Goal: Check status: Check status

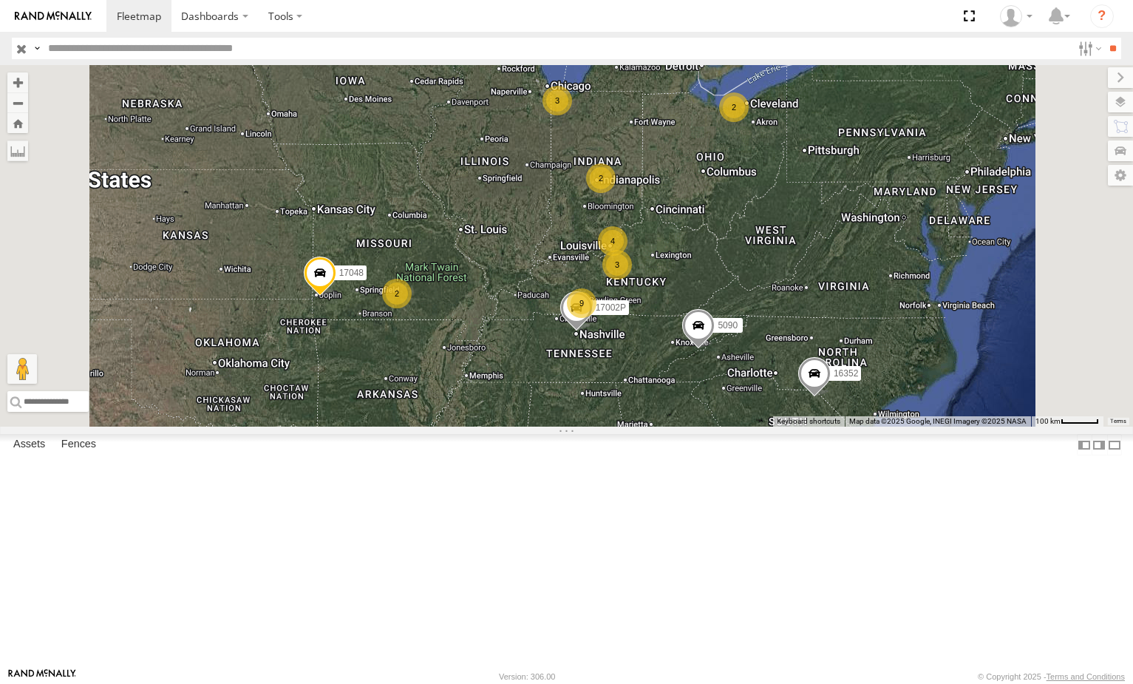
select select "**********"
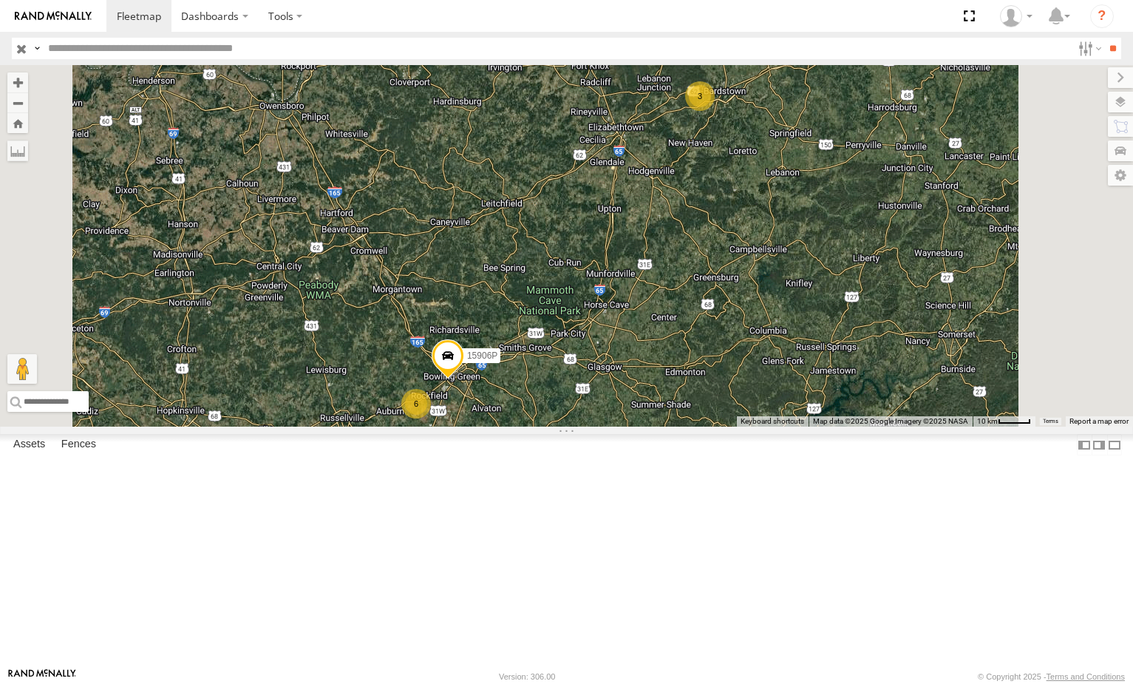
drag, startPoint x: 715, startPoint y: 455, endPoint x: 700, endPoint y: 470, distance: 20.9
click at [700, 426] on div "5090 17048 17002P 16352 16391 3 6 2 15906P" at bounding box center [566, 245] width 1133 height 361
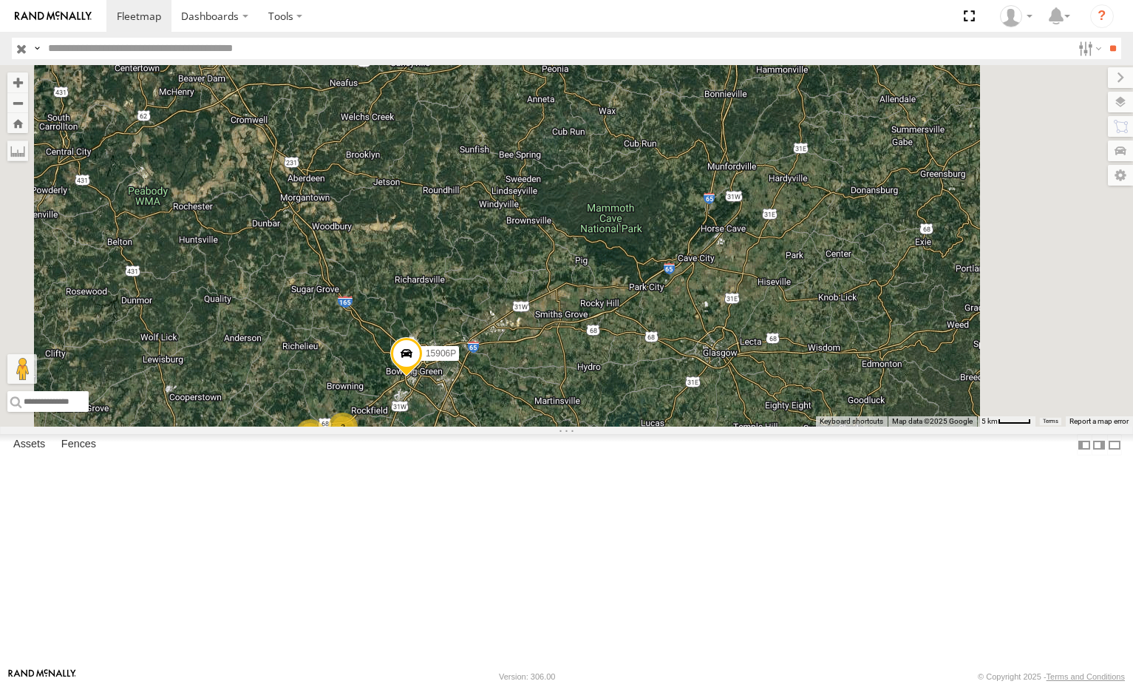
drag, startPoint x: 667, startPoint y: 475, endPoint x: 687, endPoint y: 426, distance: 52.7
click at [687, 426] on div "5090 17048 17002P 16352 16391 15906P 3 3" at bounding box center [566, 245] width 1133 height 361
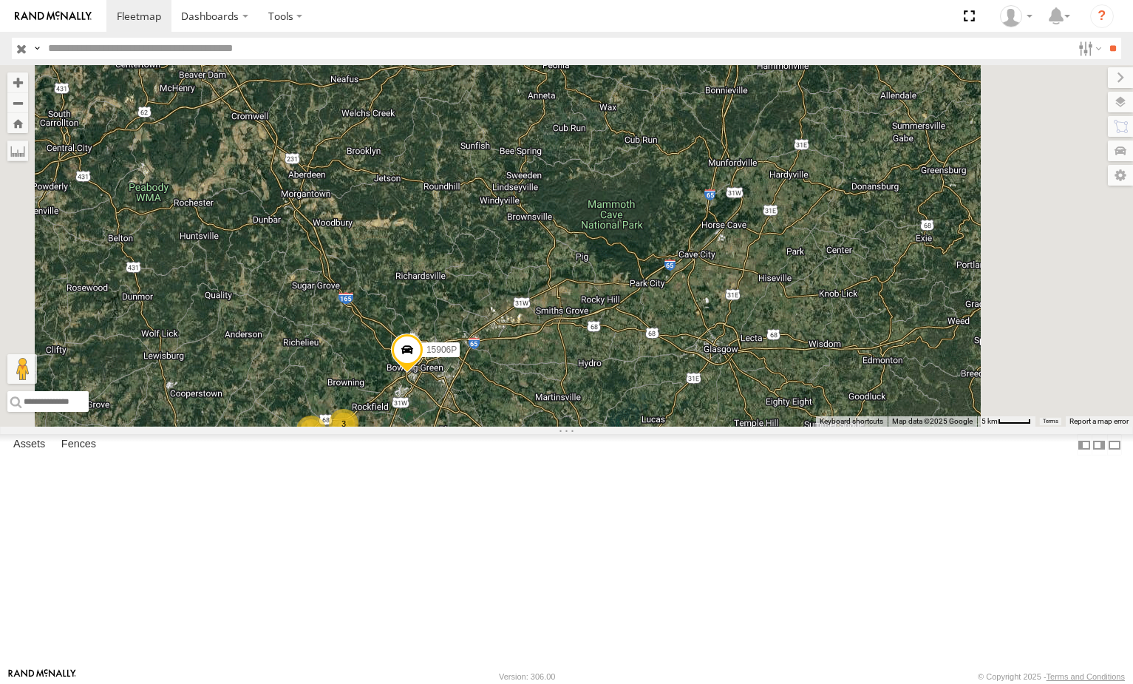
click at [725, 359] on div "5090 17048 17002P 16352 16391 15906P 3 3 2" at bounding box center [566, 245] width 1133 height 361
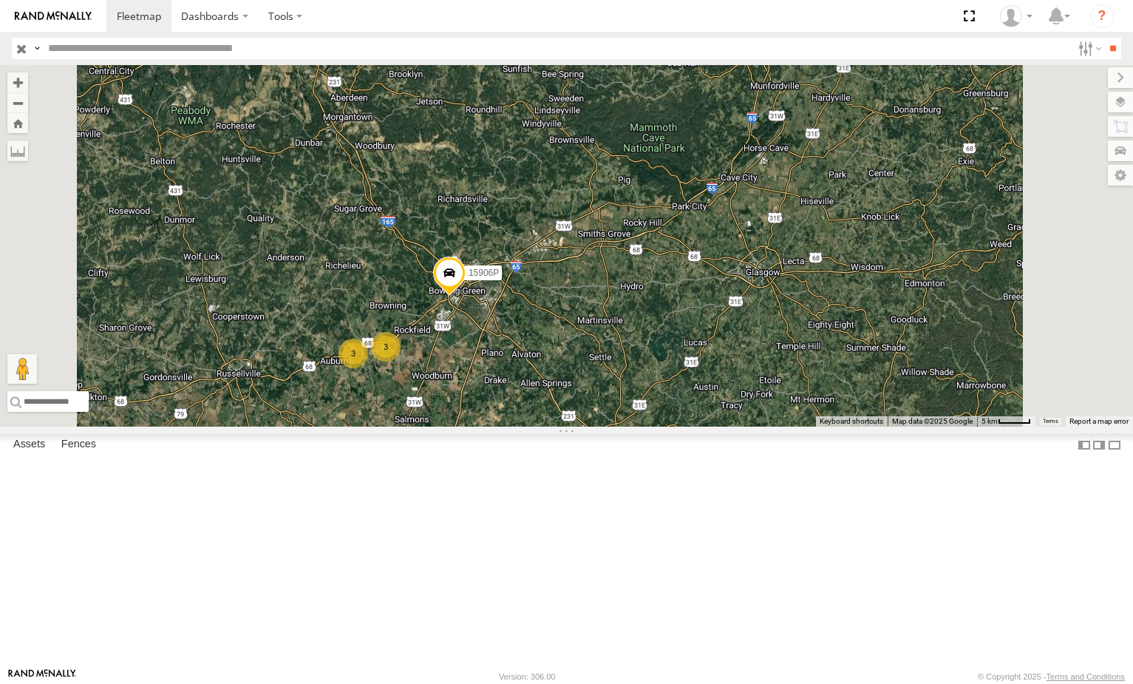
drag, startPoint x: 698, startPoint y: 419, endPoint x: 718, endPoint y: 381, distance: 43.3
click at [718, 381] on div "5090 17048 17002P 16352 16391 15906P 3 3 2" at bounding box center [566, 245] width 1133 height 361
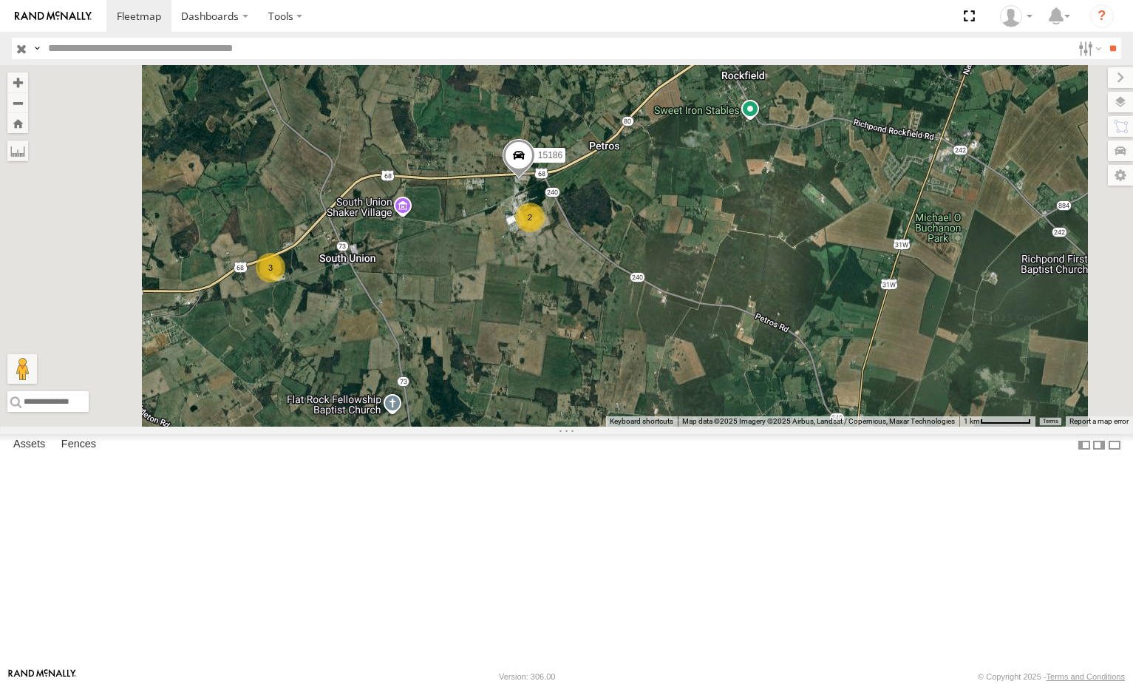
drag, startPoint x: 623, startPoint y: 372, endPoint x: 658, endPoint y: 368, distance: 34.9
click at [656, 368] on div "5090 17048 17002P 16352 16391 15906P 2 15186 3" at bounding box center [566, 245] width 1133 height 361
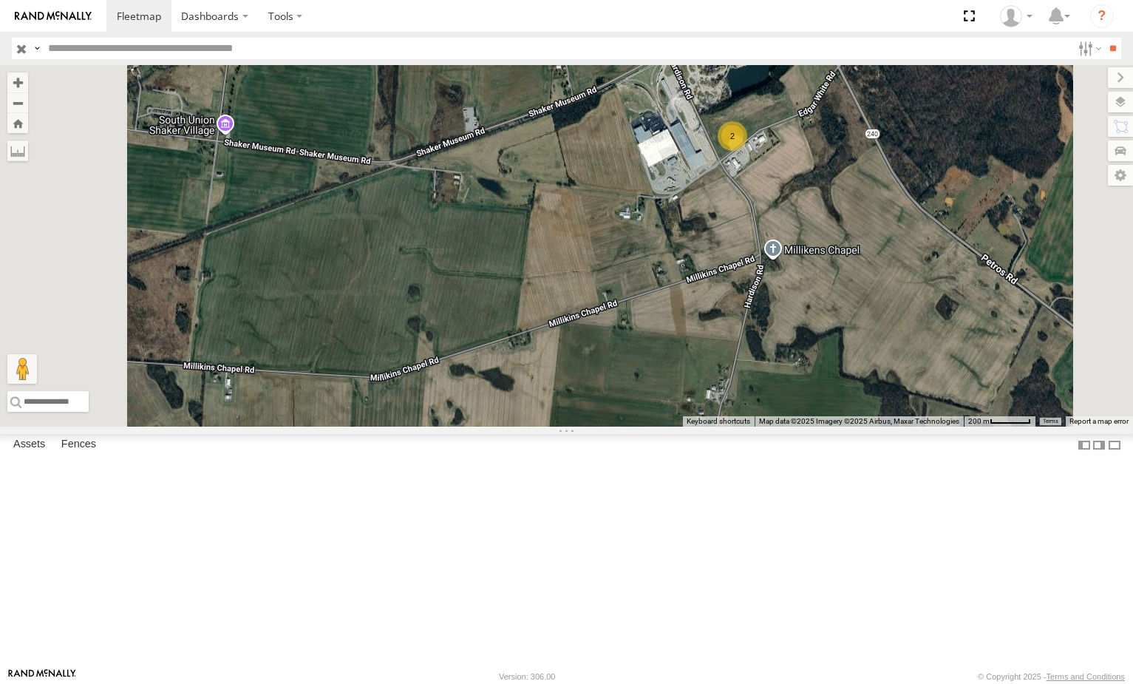
drag, startPoint x: 620, startPoint y: 376, endPoint x: 784, endPoint y: 375, distance: 164.1
click at [780, 375] on div "5090 17048 17002P 16352 16391 15906P 15186 2" at bounding box center [566, 245] width 1133 height 361
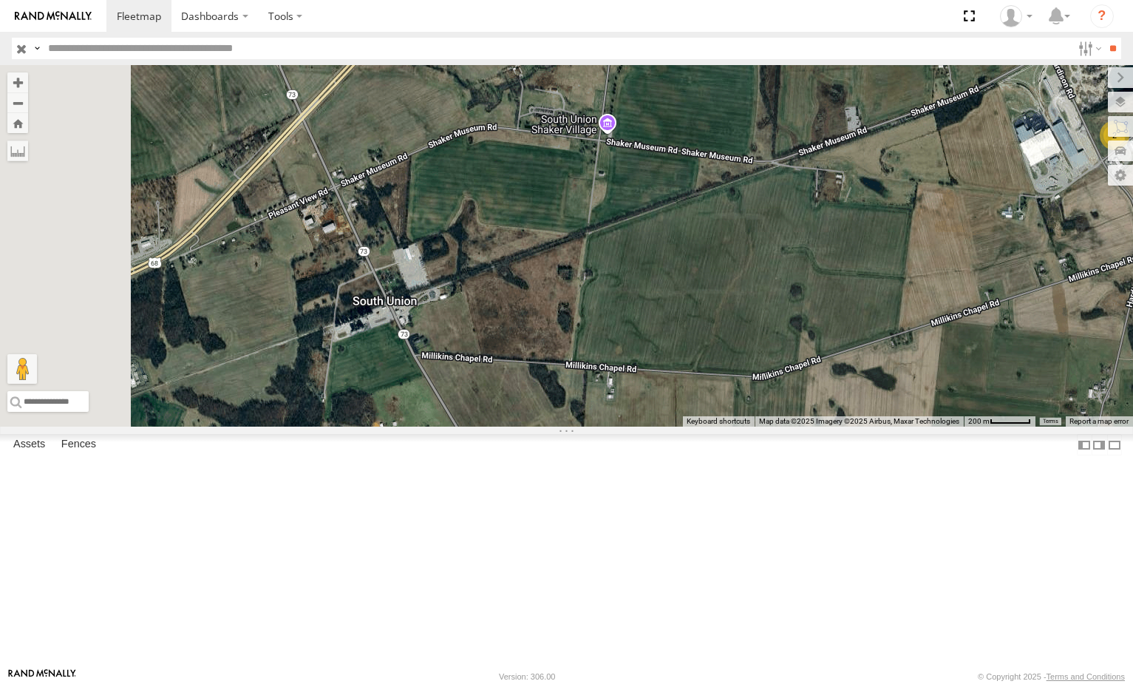
drag, startPoint x: 608, startPoint y: 404, endPoint x: 786, endPoint y: 341, distance: 189.1
click at [782, 341] on div "5090 17048 17002P 16352 16391 15906P 15186 2" at bounding box center [566, 245] width 1133 height 361
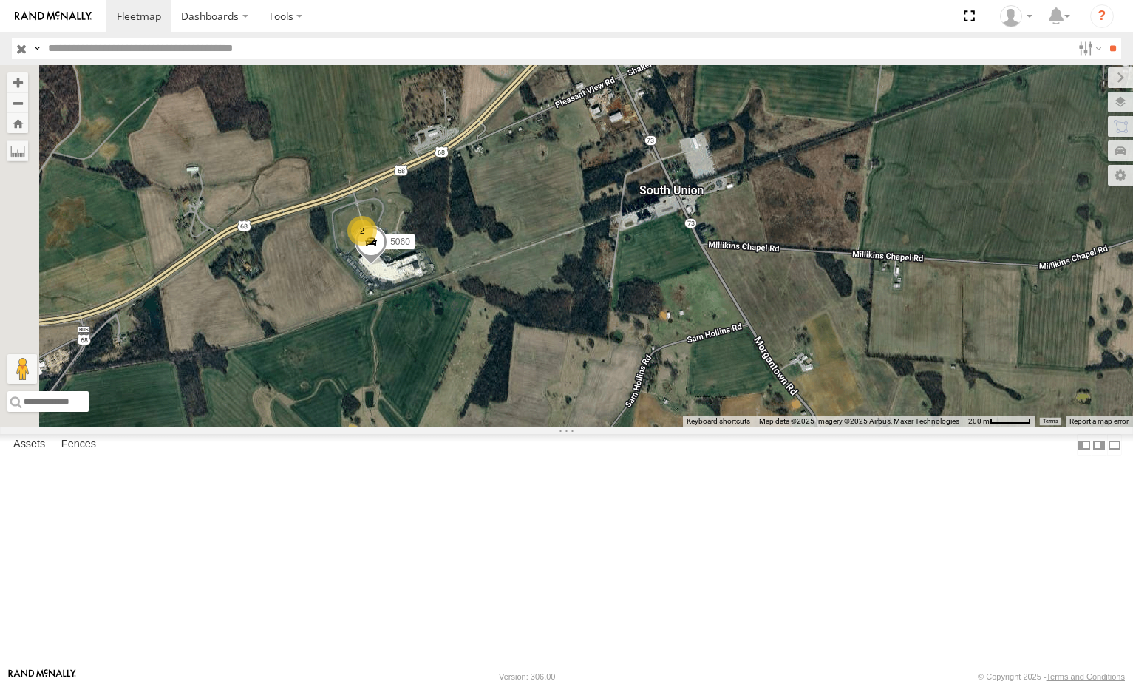
drag, startPoint x: 623, startPoint y: 413, endPoint x: 699, endPoint y: 389, distance: 79.9
click at [699, 389] on div "5090 17048 17002P 16352 16391 15906P 15186 2 2 5060" at bounding box center [566, 245] width 1133 height 361
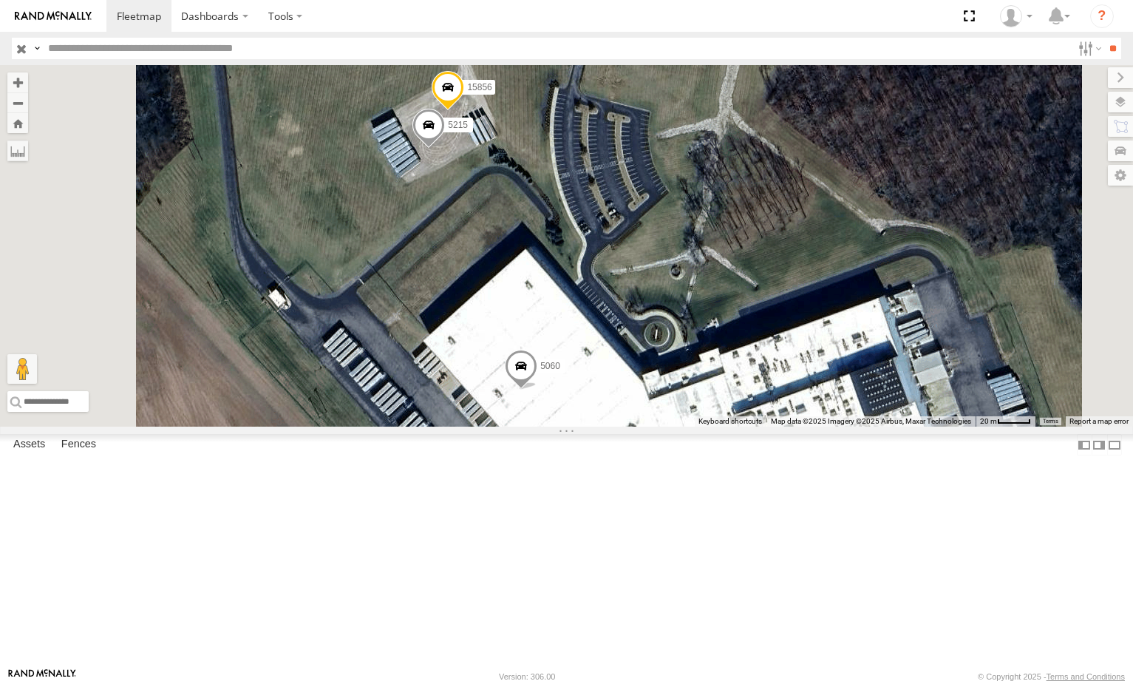
click at [692, 287] on div "5090 17048 17002P 16352 16391 15906P 15186 5060 15856 5215" at bounding box center [566, 245] width 1133 height 361
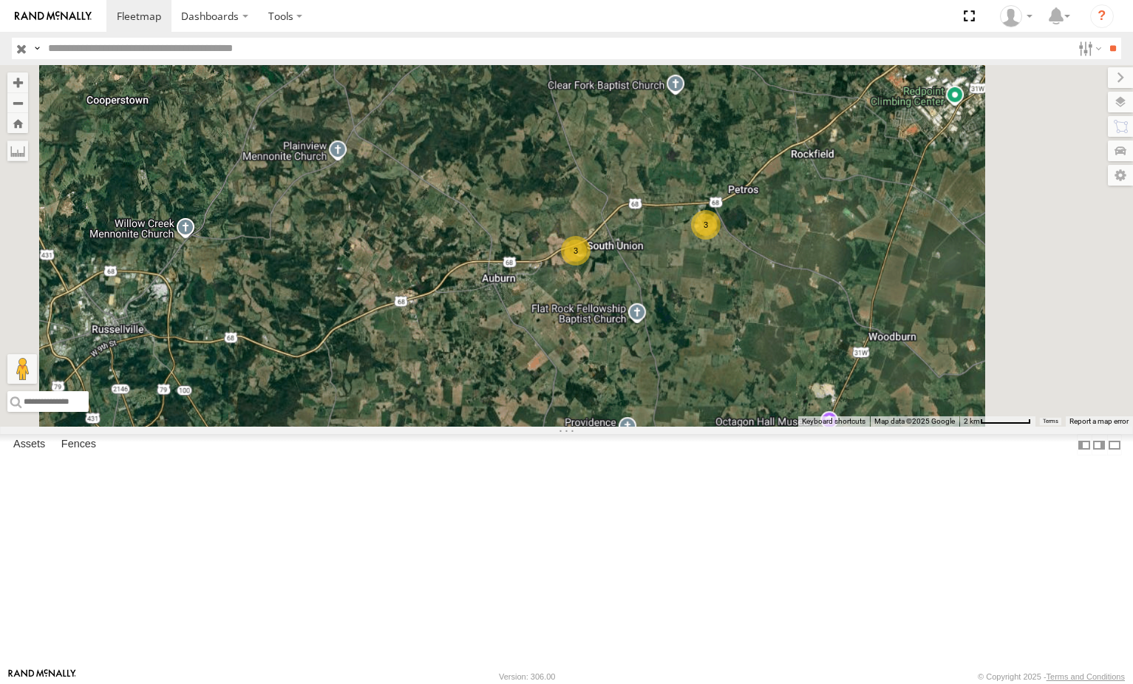
drag, startPoint x: 851, startPoint y: 429, endPoint x: 715, endPoint y: 406, distance: 137.3
click at [723, 411] on div "5090 17048 17002P 16352 16391 15906P 3 3" at bounding box center [566, 245] width 1133 height 361
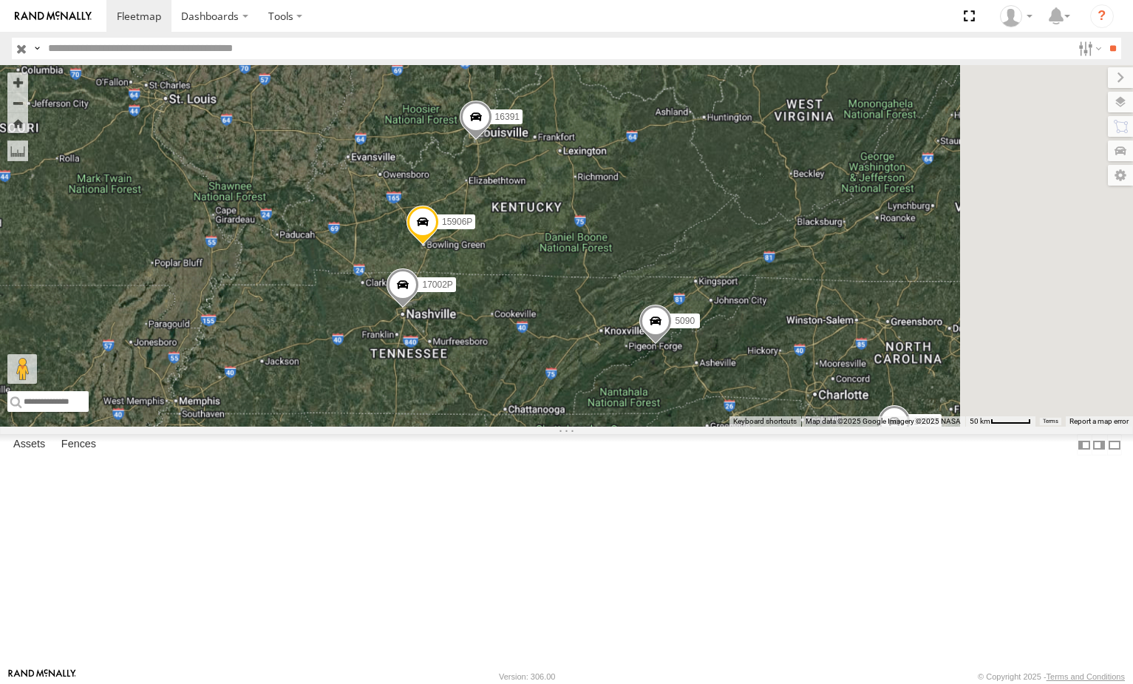
drag, startPoint x: 745, startPoint y: 384, endPoint x: 633, endPoint y: 359, distance: 114.9
click at [630, 363] on div "5090 17048 17002P 16352 16391 15906P" at bounding box center [566, 245] width 1133 height 361
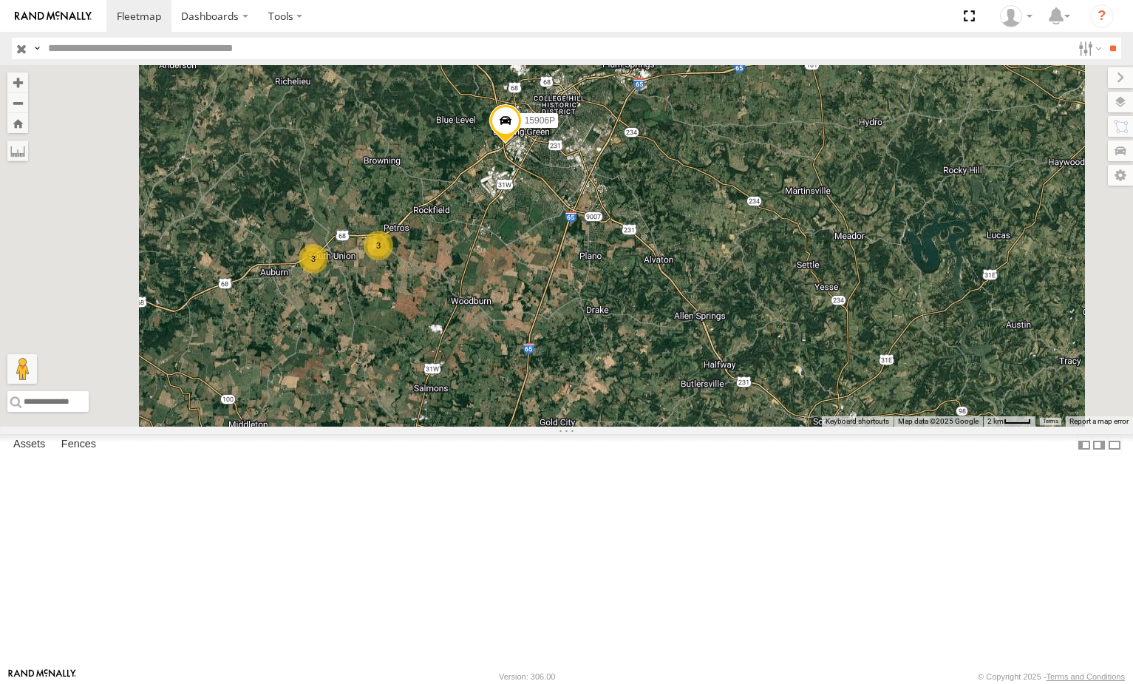
drag, startPoint x: 619, startPoint y: 399, endPoint x: 667, endPoint y: 390, distance: 49.6
click at [667, 390] on div "10652 5300 5090 282 17048 17002P 16352 16391 15906P 3 3 2" at bounding box center [566, 245] width 1133 height 361
